Goal: Entertainment & Leisure: Browse casually

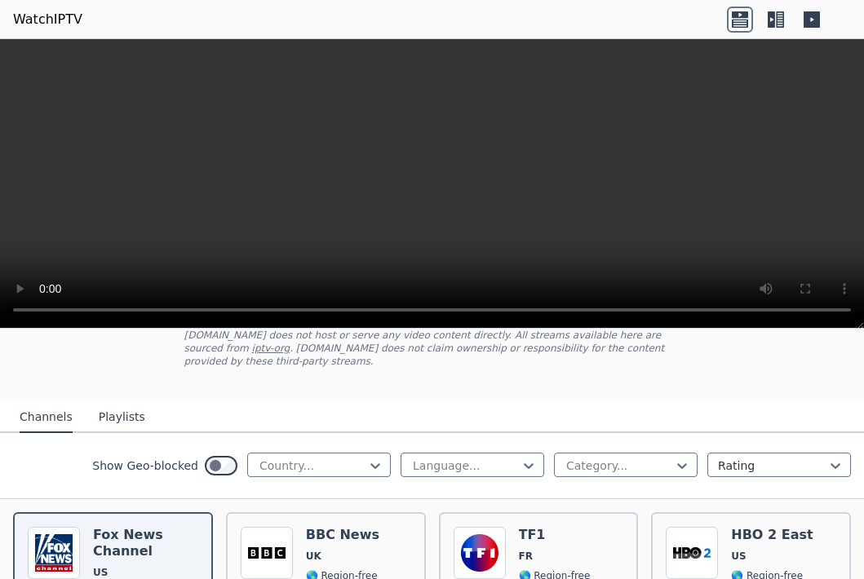
scroll to position [163, 0]
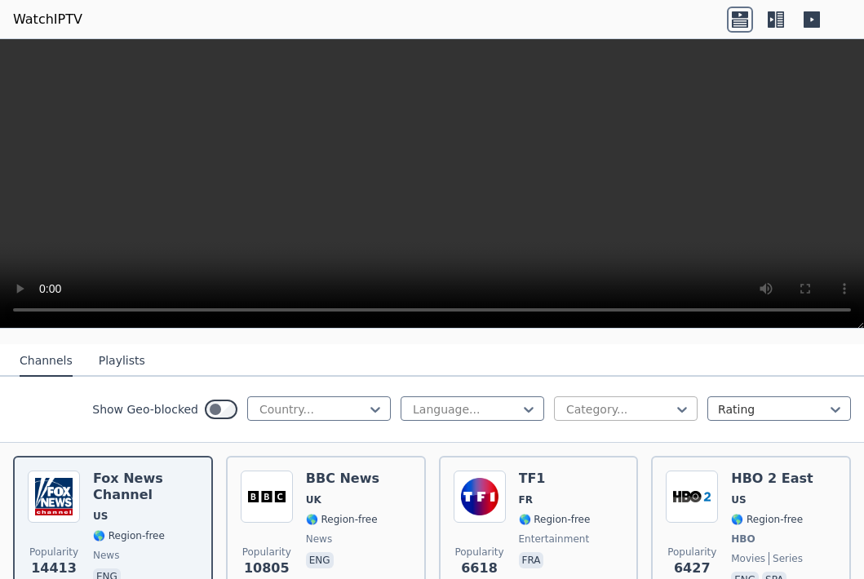
click at [659, 410] on div at bounding box center [618, 409] width 109 height 16
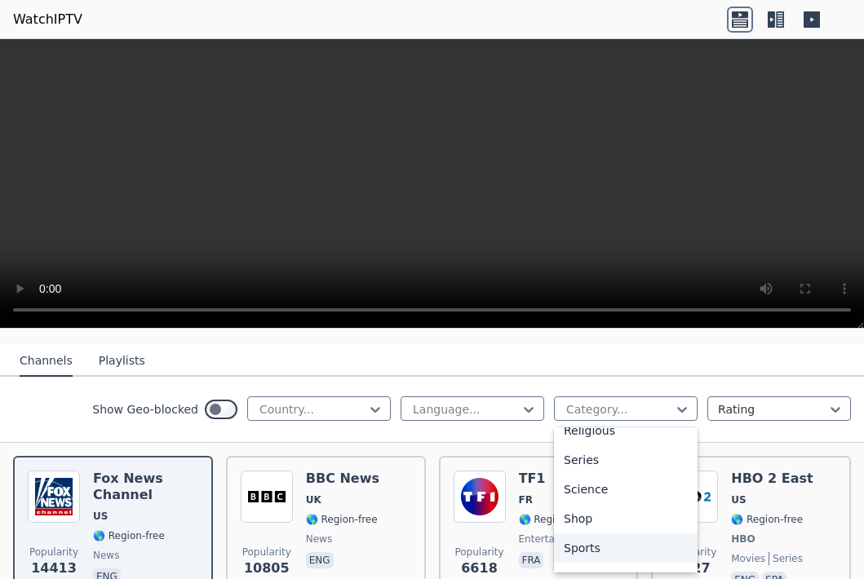
scroll to position [631, 0]
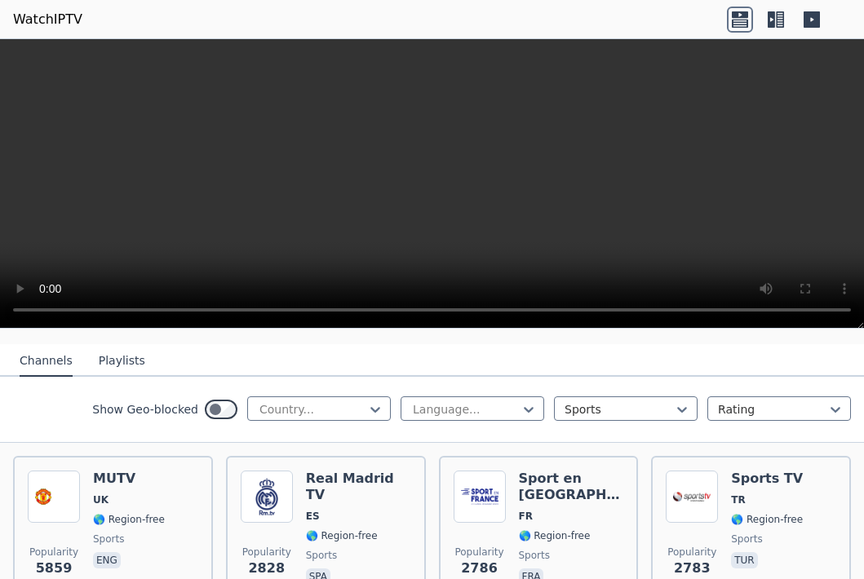
click at [591, 356] on nav "Channels Playlists" at bounding box center [432, 360] width 864 height 33
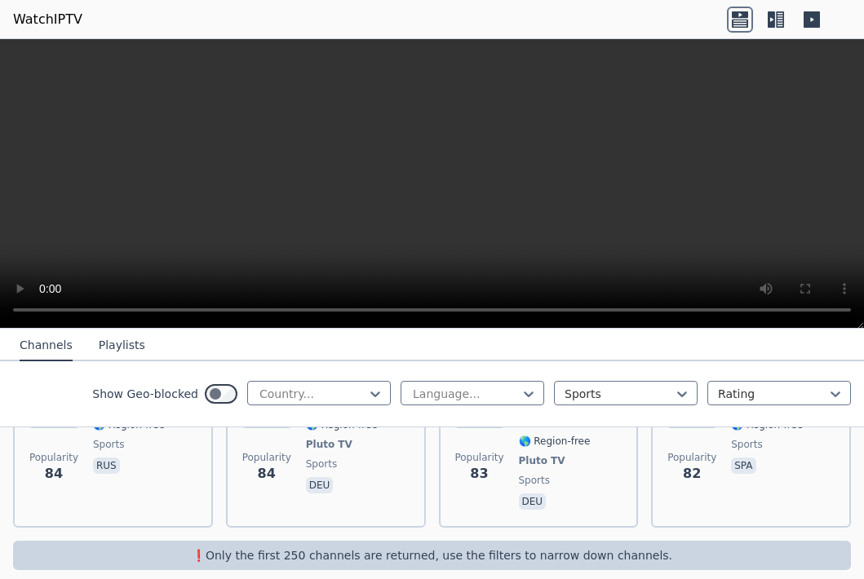
scroll to position [4657, 0]
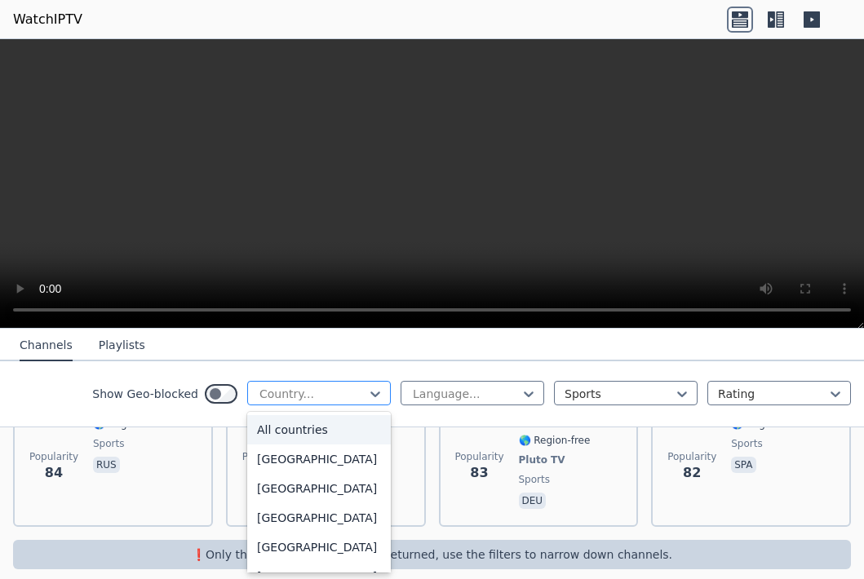
click at [334, 396] on div at bounding box center [312, 394] width 109 height 16
type input "***"
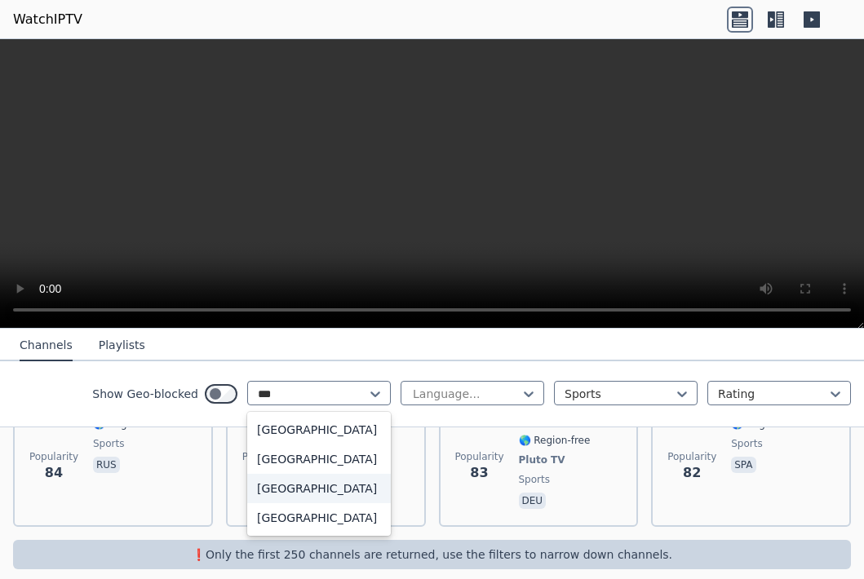
click at [319, 487] on div "[GEOGRAPHIC_DATA]" at bounding box center [319, 488] width 144 height 29
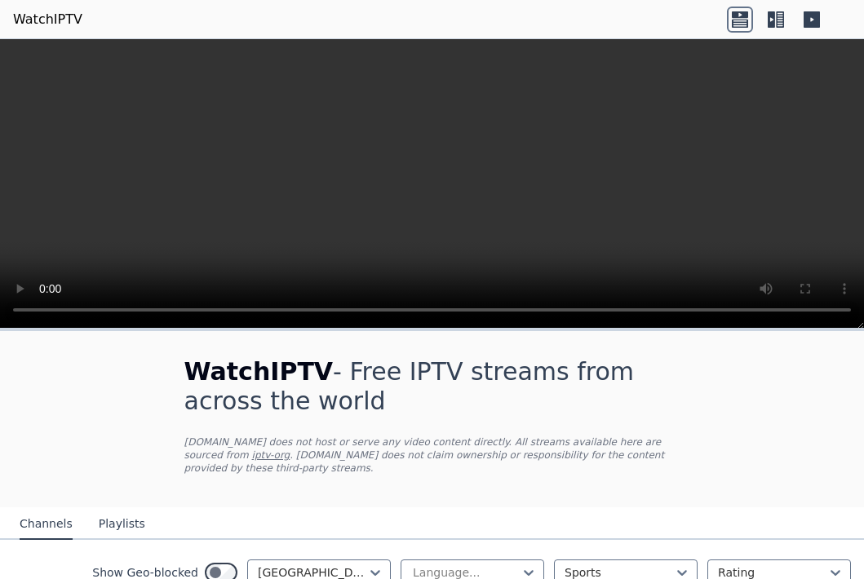
scroll to position [5661, 0]
click at [770, 421] on div "WatchIPTV - Free IPTV streams from across the world [DOMAIN_NAME] does not host…" at bounding box center [432, 582] width 864 height 503
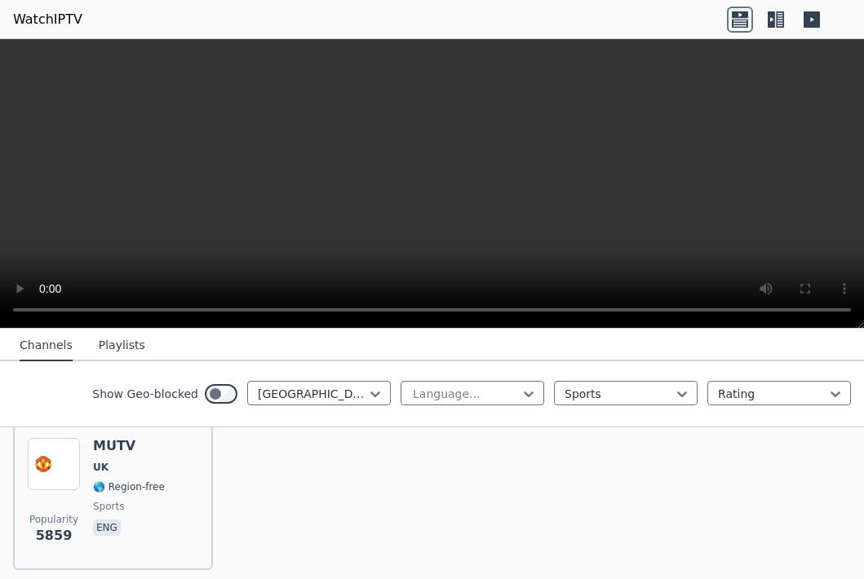
scroll to position [228, 0]
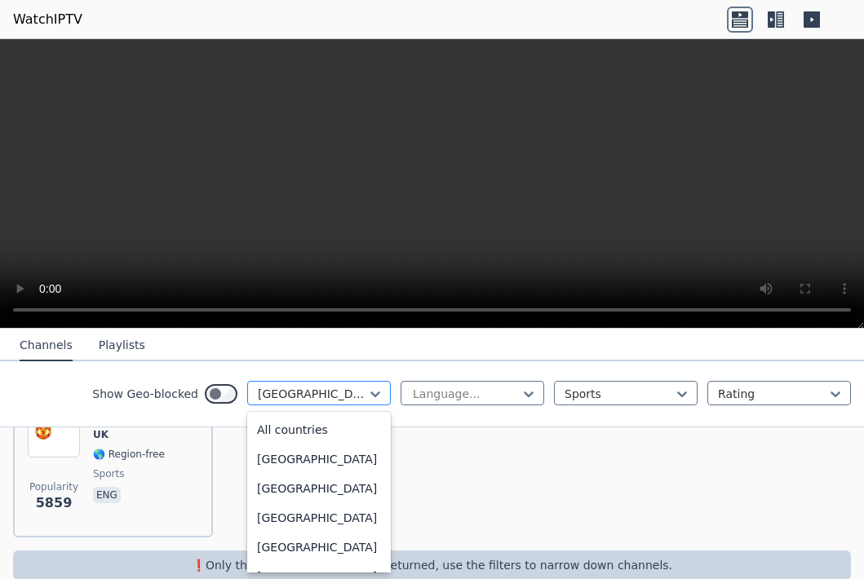
click at [343, 394] on div at bounding box center [312, 394] width 109 height 16
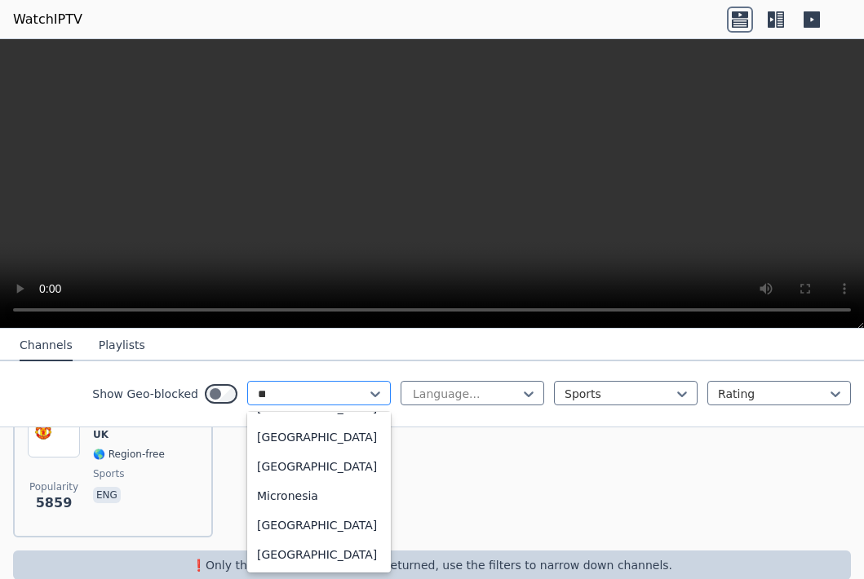
scroll to position [9, 0]
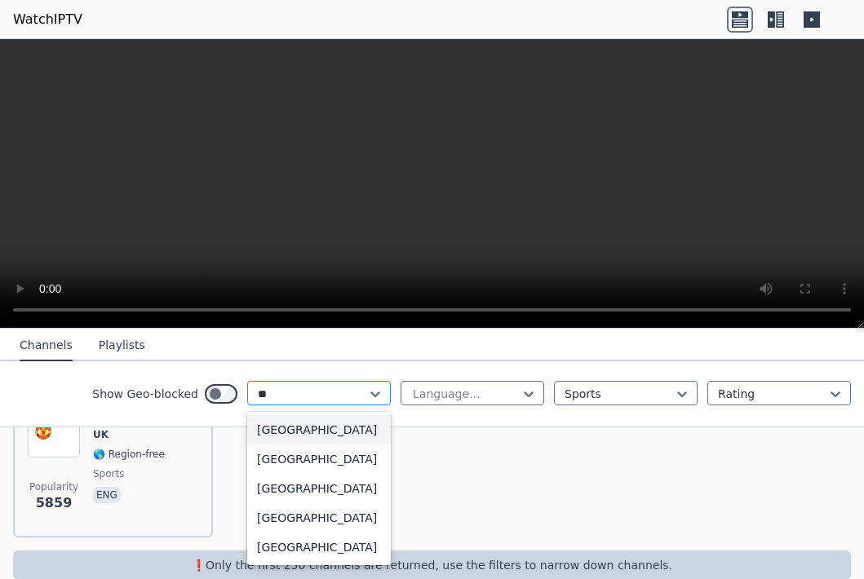
type input "***"
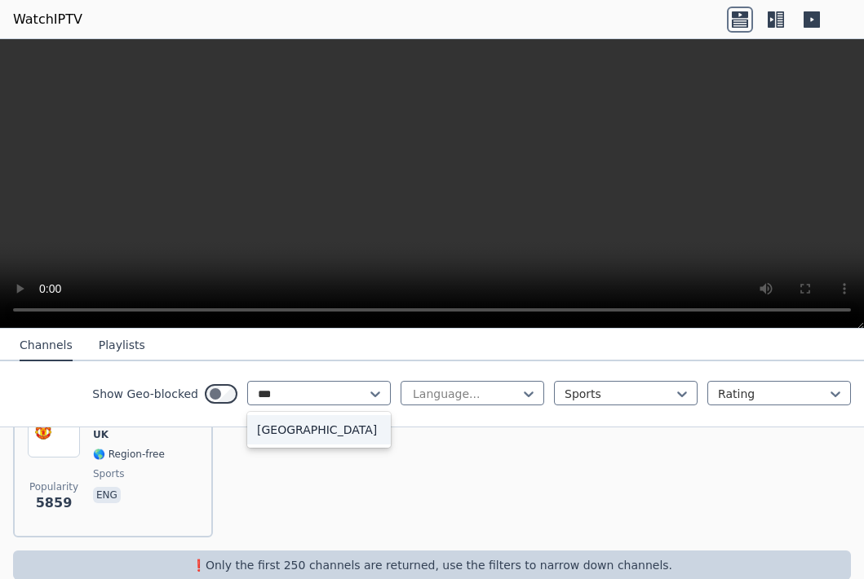
click at [332, 433] on div "[GEOGRAPHIC_DATA]" at bounding box center [319, 429] width 144 height 29
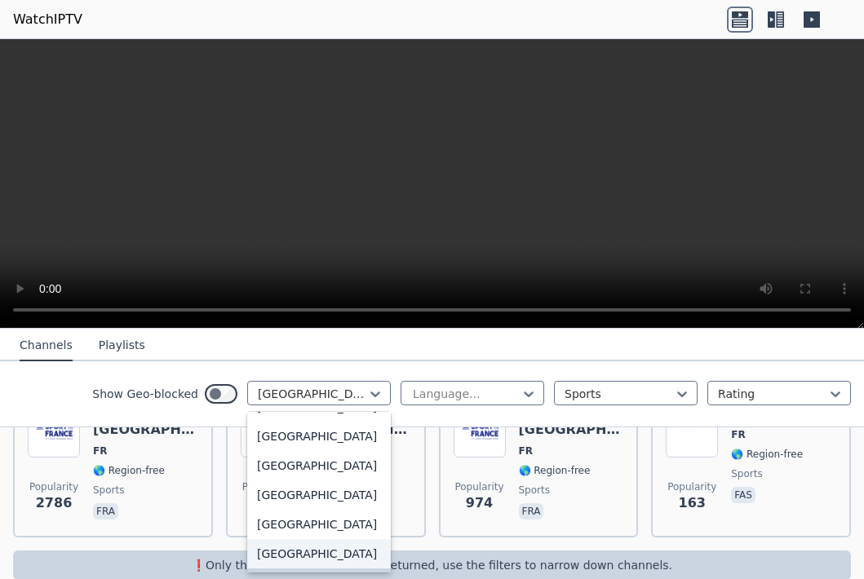
scroll to position [1810, 0]
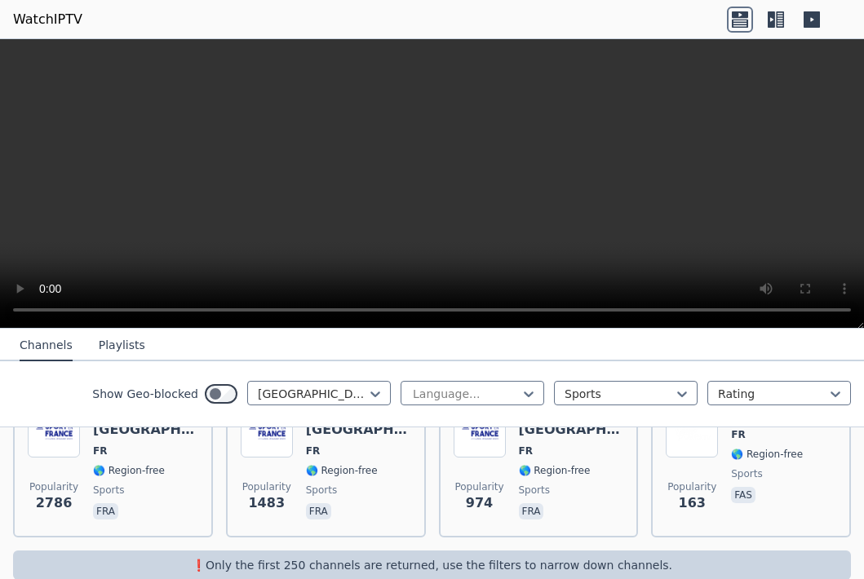
click at [705, 344] on nav "Channels Playlists" at bounding box center [432, 345] width 864 height 33
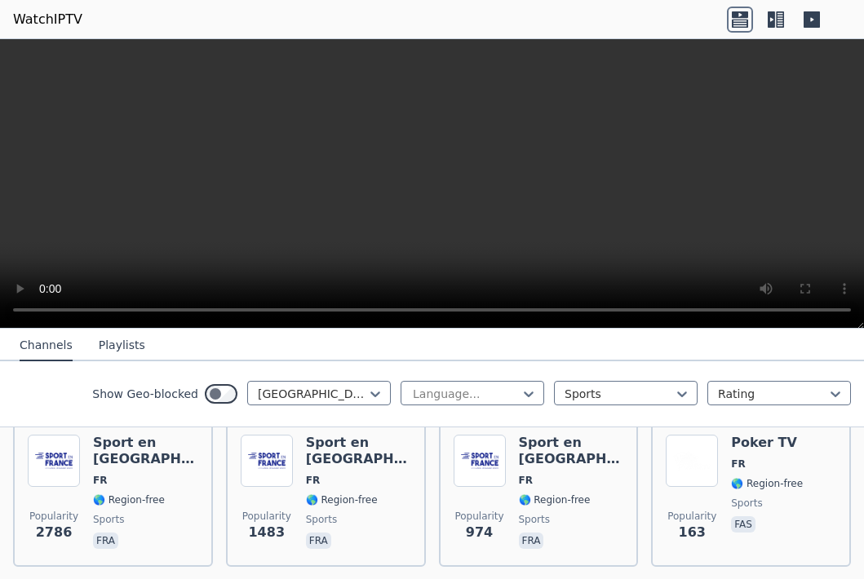
scroll to position [196, 0]
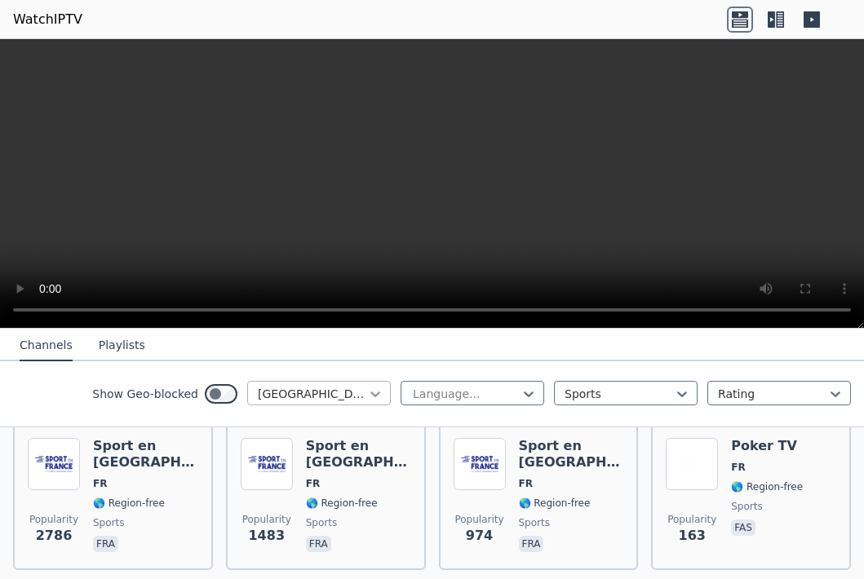
click at [378, 400] on icon at bounding box center [375, 394] width 16 height 16
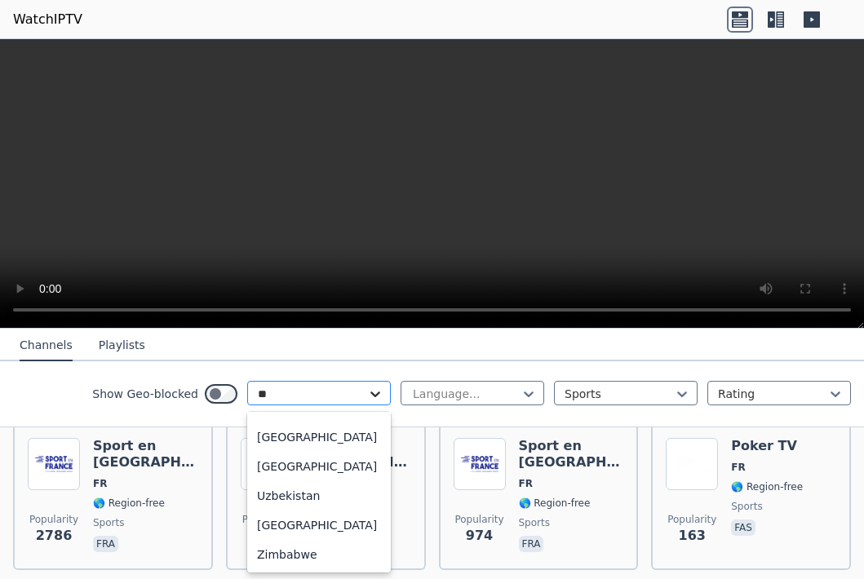
scroll to position [81, 0]
type input "***"
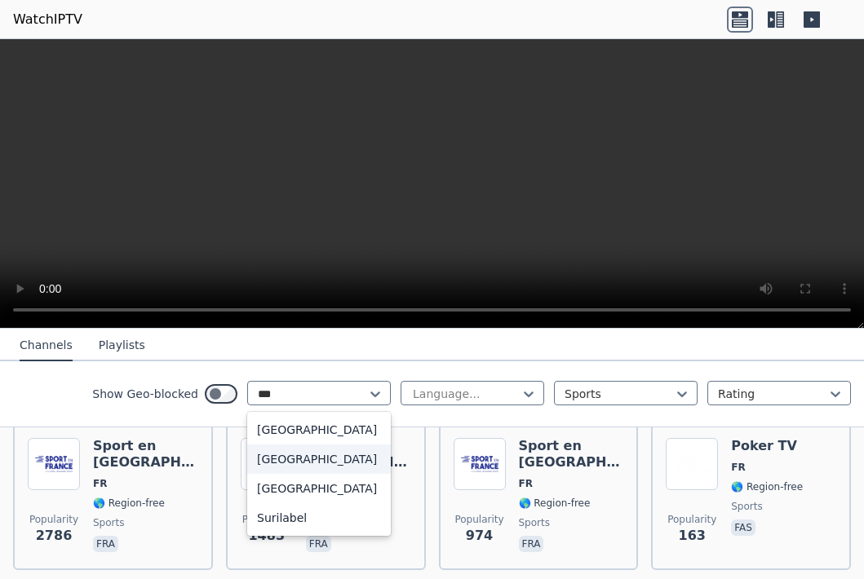
click at [342, 462] on div "[GEOGRAPHIC_DATA]" at bounding box center [319, 459] width 144 height 29
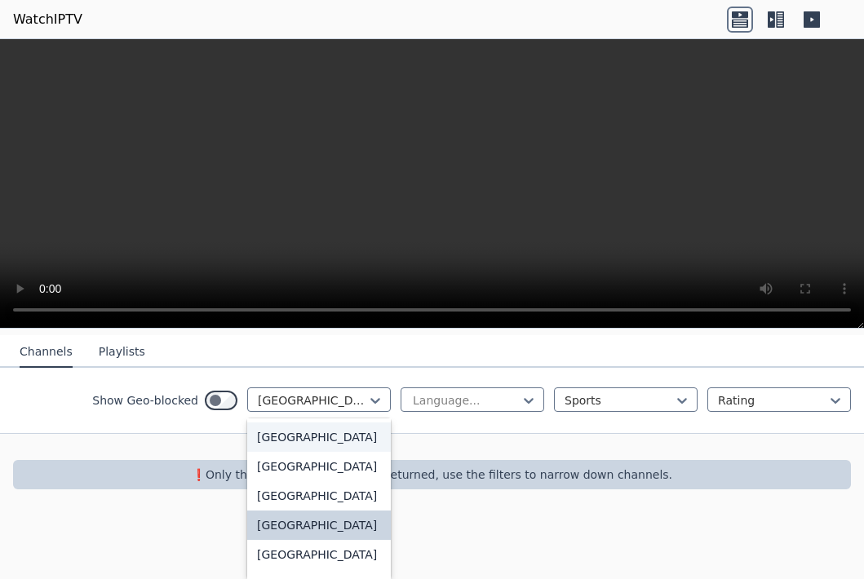
scroll to position [108, 0]
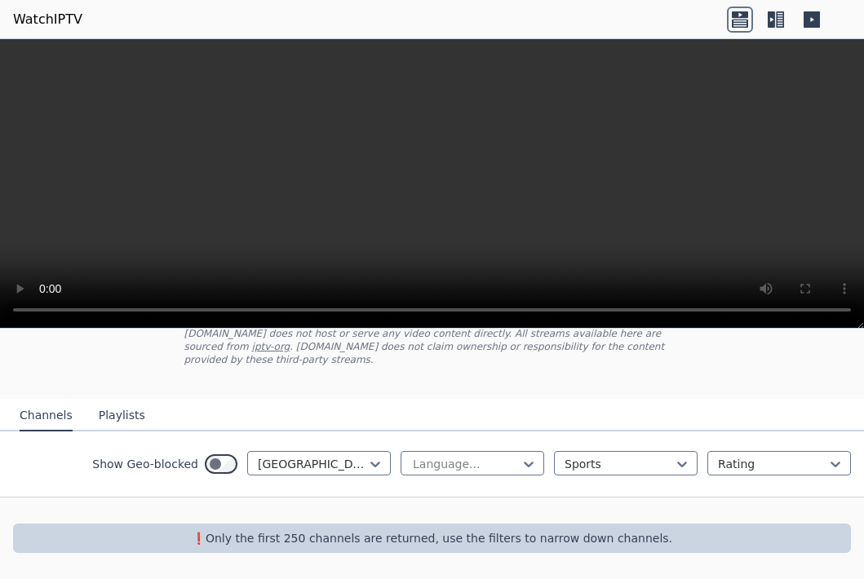
click at [423, 347] on div "WatchIPTV - Free IPTV streams from across the world [DOMAIN_NAME] does not host…" at bounding box center [432, 401] width 864 height 356
